Goal: Navigation & Orientation: Find specific page/section

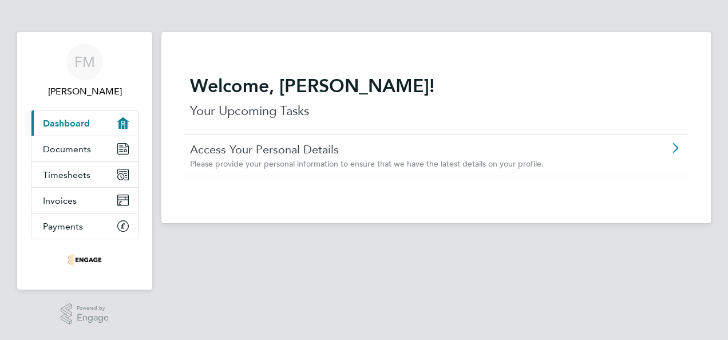
click at [125, 125] on icon "Main navigation" at bounding box center [122, 122] width 11 height 11
click at [125, 150] on icon "Main navigation" at bounding box center [125, 151] width 2 height 2
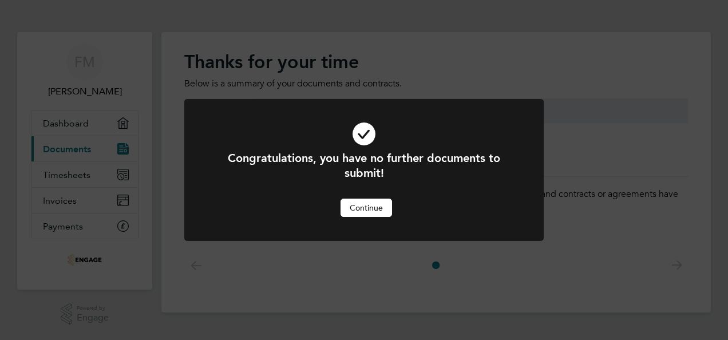
click at [364, 207] on button "Continue" at bounding box center [365, 207] width 51 height 18
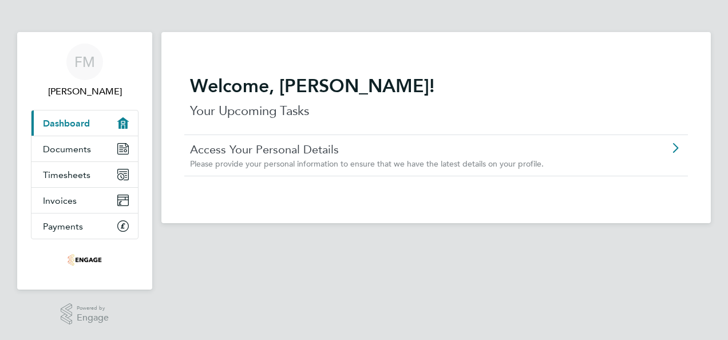
click at [677, 144] on icon at bounding box center [675, 148] width 14 height 9
click at [676, 149] on icon at bounding box center [675, 148] width 14 height 9
